Goal: Task Accomplishment & Management: Manage account settings

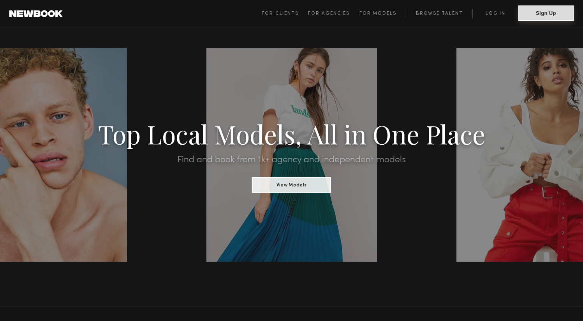
click at [535, 19] on button "Sign Up" at bounding box center [545, 13] width 55 height 16
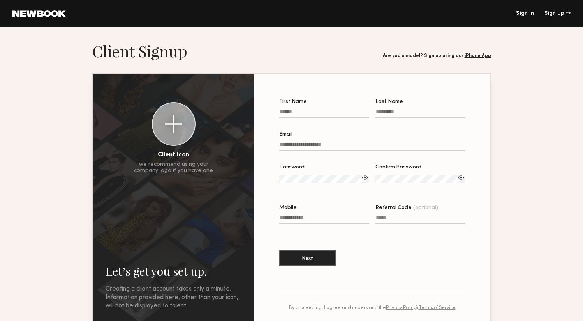
click at [316, 113] on input "First Name" at bounding box center [324, 113] width 90 height 9
type input "*****"
type input "*******"
type input "**********"
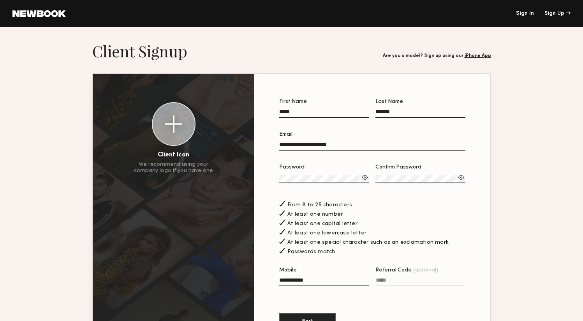
click at [391, 253] on div "Passwords match" at bounding box center [372, 250] width 186 height 9
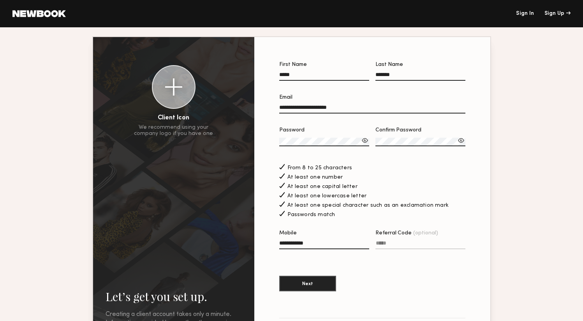
scroll to position [57, 0]
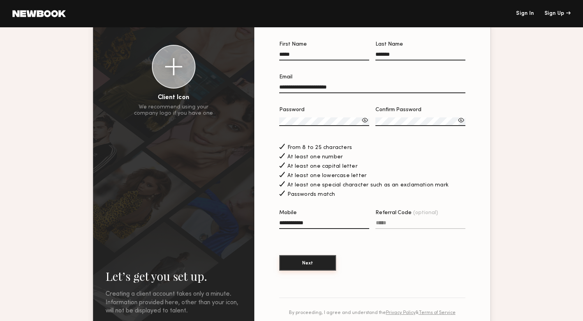
click at [302, 261] on button "Next" at bounding box center [307, 263] width 57 height 16
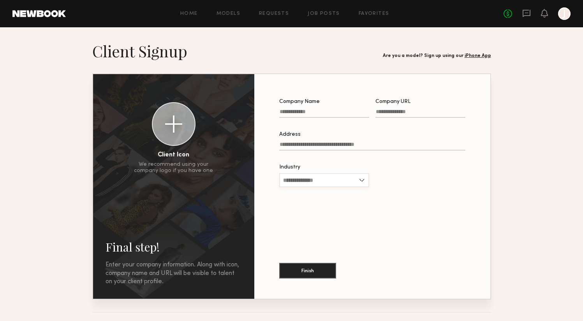
click at [321, 176] on input "Industry" at bounding box center [324, 180] width 90 height 14
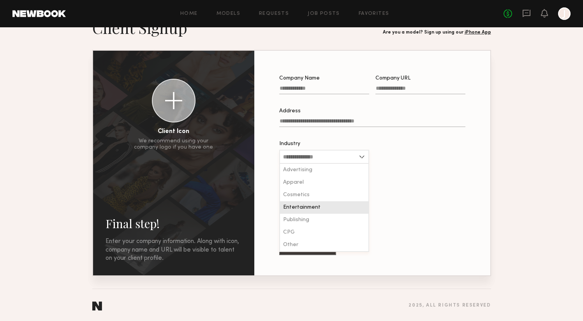
scroll to position [25, 0]
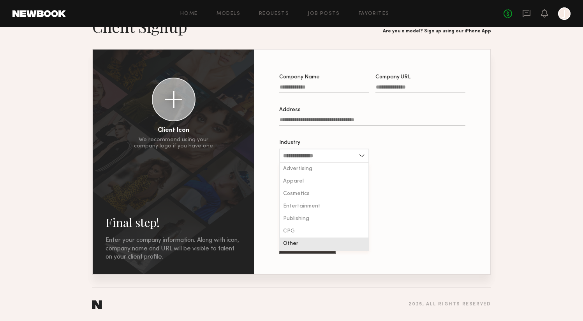
click at [315, 242] on div "Other" at bounding box center [324, 243] width 88 height 12
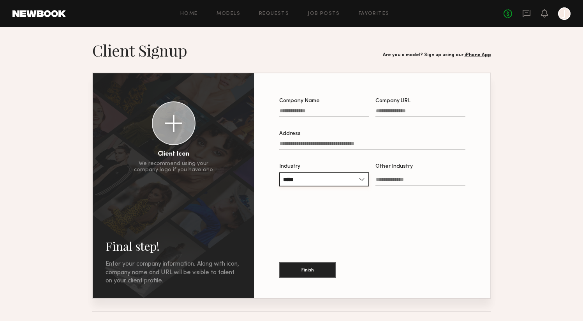
scroll to position [2, 0]
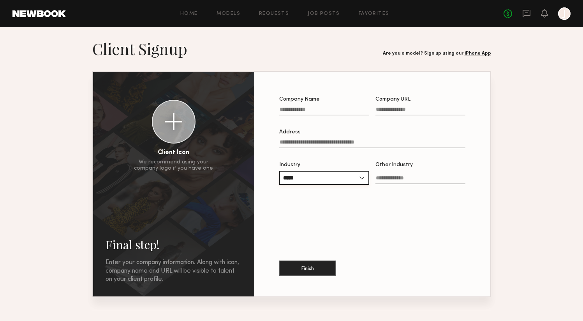
click at [338, 180] on input "*****" at bounding box center [324, 178] width 90 height 14
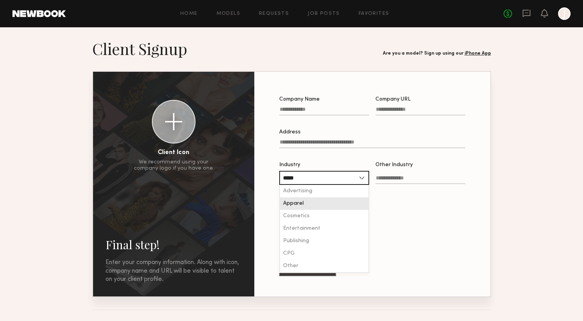
click at [321, 202] on div "Apparel" at bounding box center [324, 203] width 88 height 12
type input "*******"
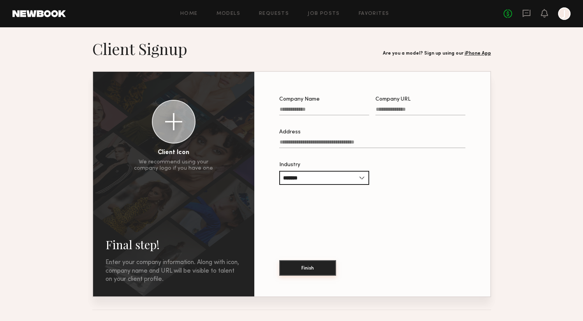
click at [318, 267] on button "Finish" at bounding box center [307, 268] width 57 height 16
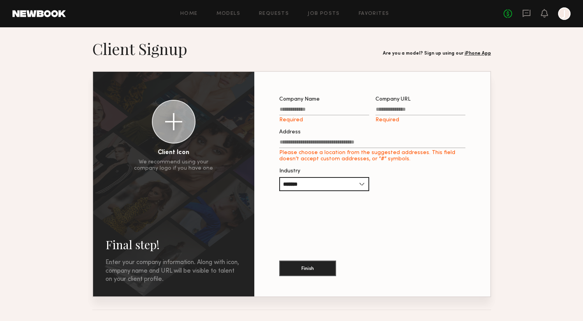
click at [332, 144] on input "Address Please choose a location from the suggested addresses. This field doesn…" at bounding box center [372, 143] width 186 height 9
click at [232, 11] on link "Models" at bounding box center [229, 13] width 24 height 5
click at [475, 55] on link "iPhone App" at bounding box center [478, 53] width 26 height 5
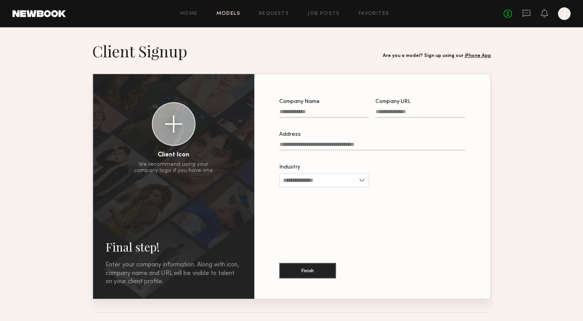
click at [227, 15] on link "Models" at bounding box center [229, 13] width 24 height 5
click at [561, 14] on div at bounding box center [564, 13] width 12 height 12
click at [509, 12] on link "No fees up to $5,000" at bounding box center [508, 13] width 9 height 9
click at [529, 11] on icon at bounding box center [526, 13] width 9 height 9
click at [202, 5] on header "Home Models Requests Job Posts Favorites Sign Out No fees up to $5,000 J" at bounding box center [291, 13] width 583 height 27
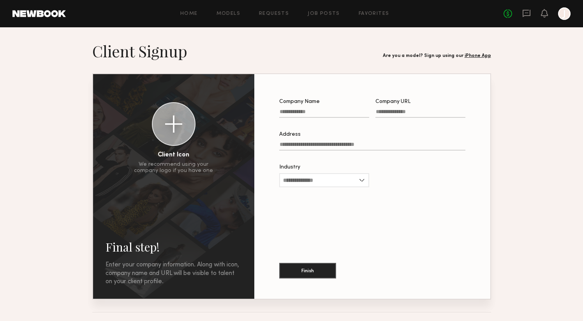
click at [189, 7] on div "Home Models Requests Job Posts Favorites Sign Out No fees up to $5,000 J" at bounding box center [318, 13] width 505 height 12
click at [189, 14] on link "Home" at bounding box center [189, 13] width 18 height 5
click at [297, 141] on label "Address" at bounding box center [372, 145] width 186 height 26
click at [297, 141] on input "Address" at bounding box center [372, 145] width 186 height 9
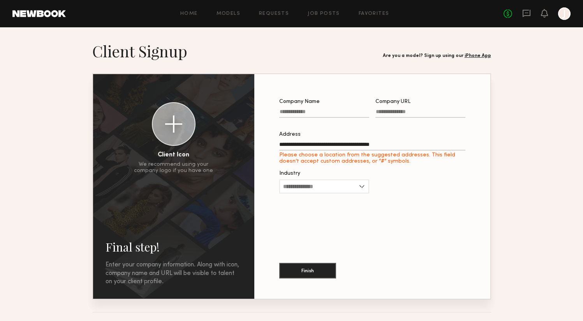
type input "**********"
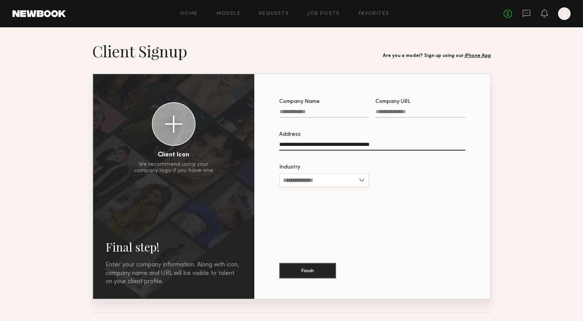
click at [335, 179] on input "Industry" at bounding box center [324, 180] width 90 height 14
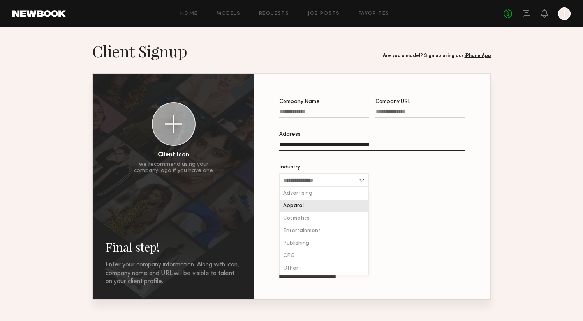
click at [327, 202] on div "Apparel" at bounding box center [324, 205] width 88 height 12
type input "*******"
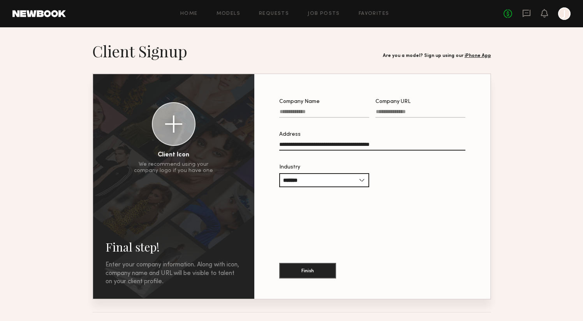
click at [381, 193] on div at bounding box center [421, 179] width 90 height 30
click at [314, 109] on input "Company Name" at bounding box center [324, 113] width 90 height 9
click at [414, 184] on div at bounding box center [421, 179] width 90 height 30
click at [305, 113] on input "**********" at bounding box center [324, 113] width 90 height 9
type input "**********"
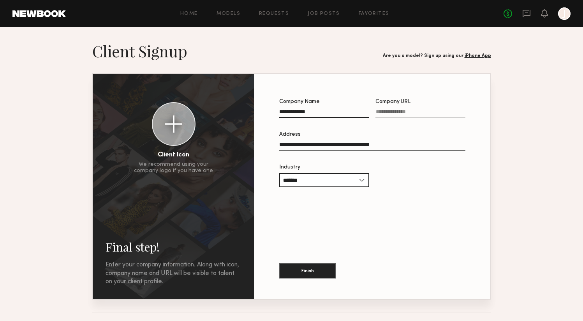
click at [175, 129] on div at bounding box center [173, 123] width 17 height 17
click at [167, 125] on div at bounding box center [173, 123] width 17 height 17
click at [227, 14] on link "Models" at bounding box center [229, 13] width 24 height 5
click at [312, 266] on button "Finish" at bounding box center [307, 270] width 57 height 16
click at [385, 108] on label "Company URL Required" at bounding box center [421, 112] width 90 height 26
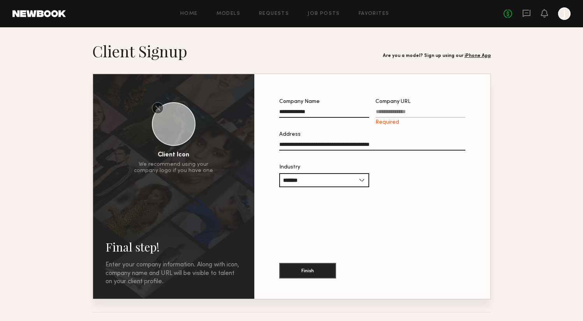
click at [385, 109] on input "Company URL Required" at bounding box center [421, 113] width 90 height 9
click at [564, 8] on div at bounding box center [564, 13] width 12 height 12
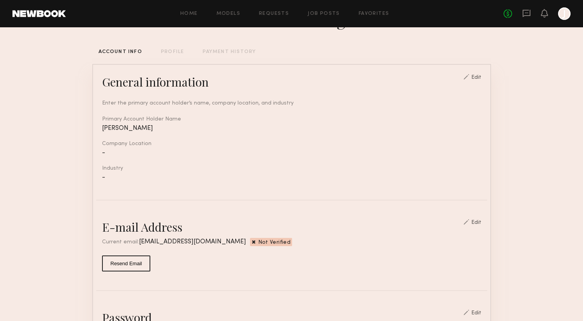
scroll to position [38, 0]
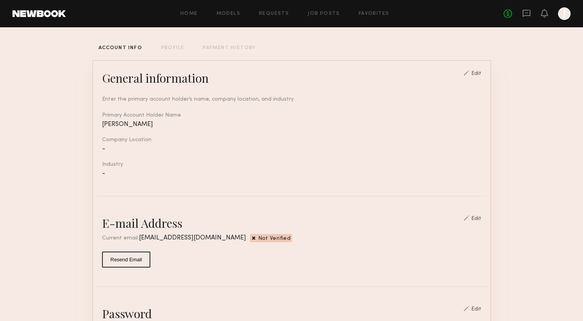
click at [469, 215] on div at bounding box center [467, 217] width 6 height 5
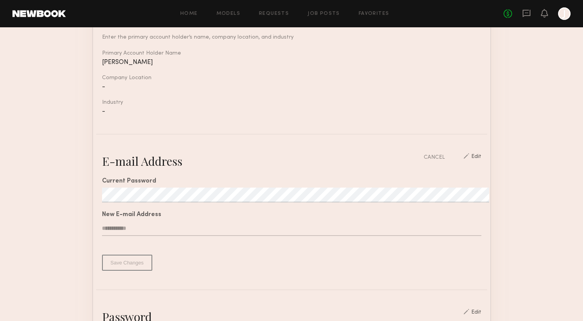
scroll to position [168, 0]
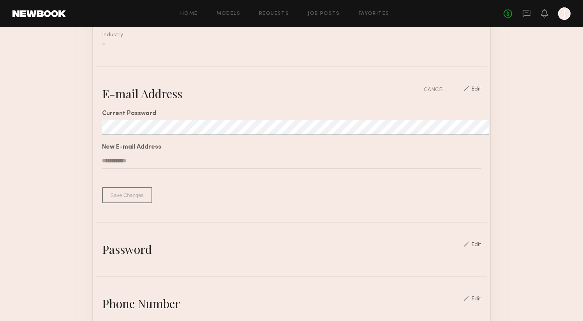
click at [437, 86] on div "CANCEL" at bounding box center [434, 90] width 21 height 8
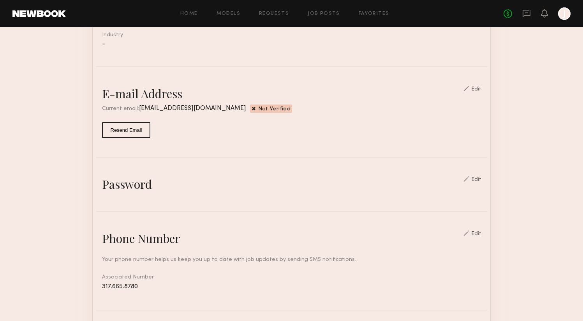
click at [480, 82] on common-border "General information Edit Enter the primary account holder’s name, company locat…" at bounding box center [291, 225] width 399 height 588
click at [484, 82] on common-border "General information Edit Enter the primary account holder’s name, company locat…" at bounding box center [291, 225] width 399 height 588
click at [483, 83] on common-border "General information Edit Enter the primary account holder’s name, company locat…" at bounding box center [291, 225] width 399 height 588
click at [481, 86] on div "Edit" at bounding box center [476, 88] width 10 height 5
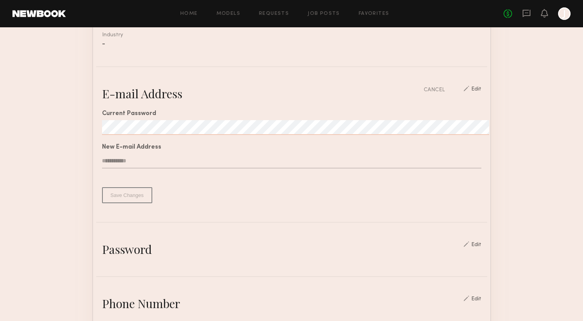
click at [242, 222] on common-line at bounding box center [291, 222] width 391 height 1
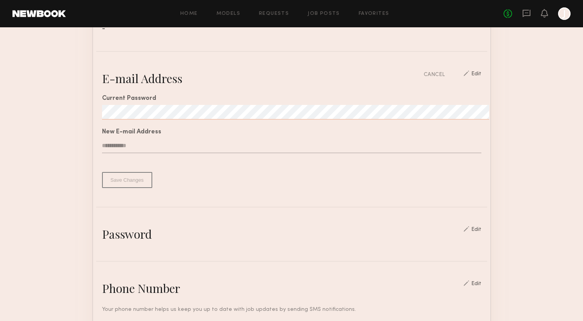
scroll to position [184, 0]
click at [122, 176] on div "Current Password New E-mail Address Save Changes" at bounding box center [291, 136] width 379 height 102
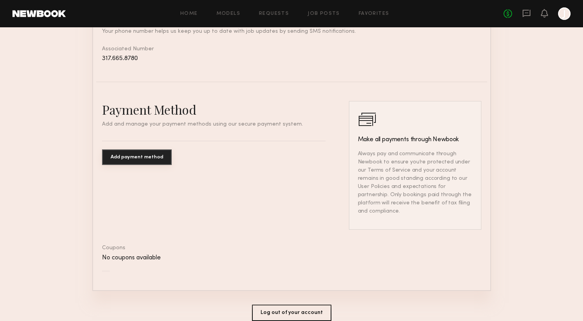
scroll to position [490, 0]
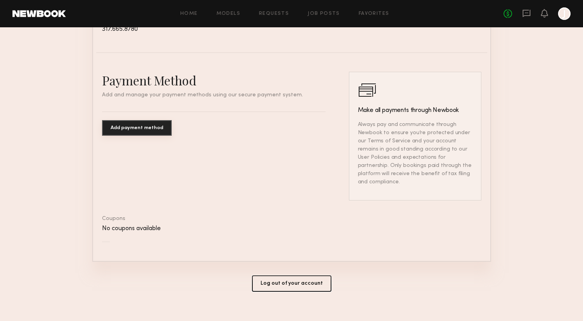
click at [297, 275] on button "Log out of your account" at bounding box center [291, 283] width 79 height 16
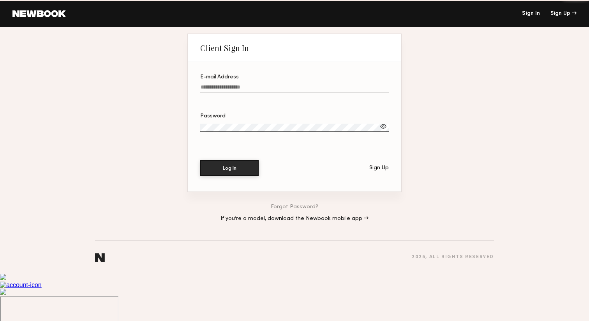
type input "**********"
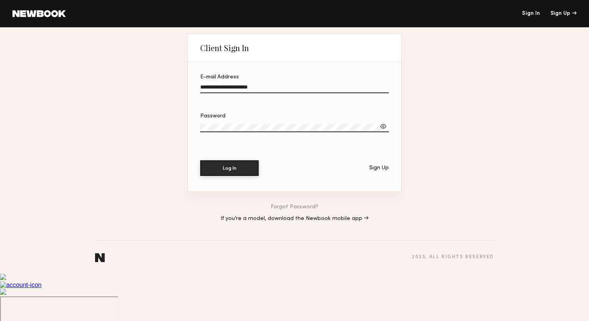
click at [269, 93] on input "**********" at bounding box center [294, 88] width 189 height 9
click at [282, 221] on link "If you’re a model, download the Newbook mobile app →" at bounding box center [294, 218] width 148 height 5
click at [42, 16] on link at bounding box center [38, 13] width 53 height 7
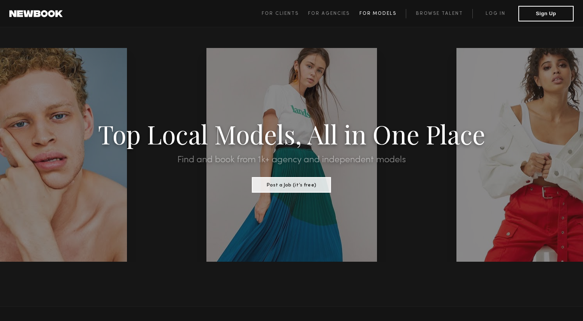
click at [375, 9] on link "For Models" at bounding box center [383, 13] width 47 height 9
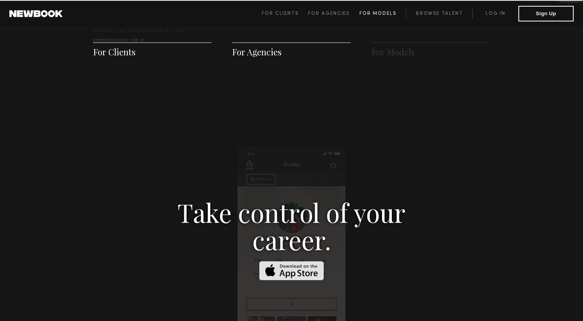
scroll to position [1121, 0]
